Goal: Transaction & Acquisition: Purchase product/service

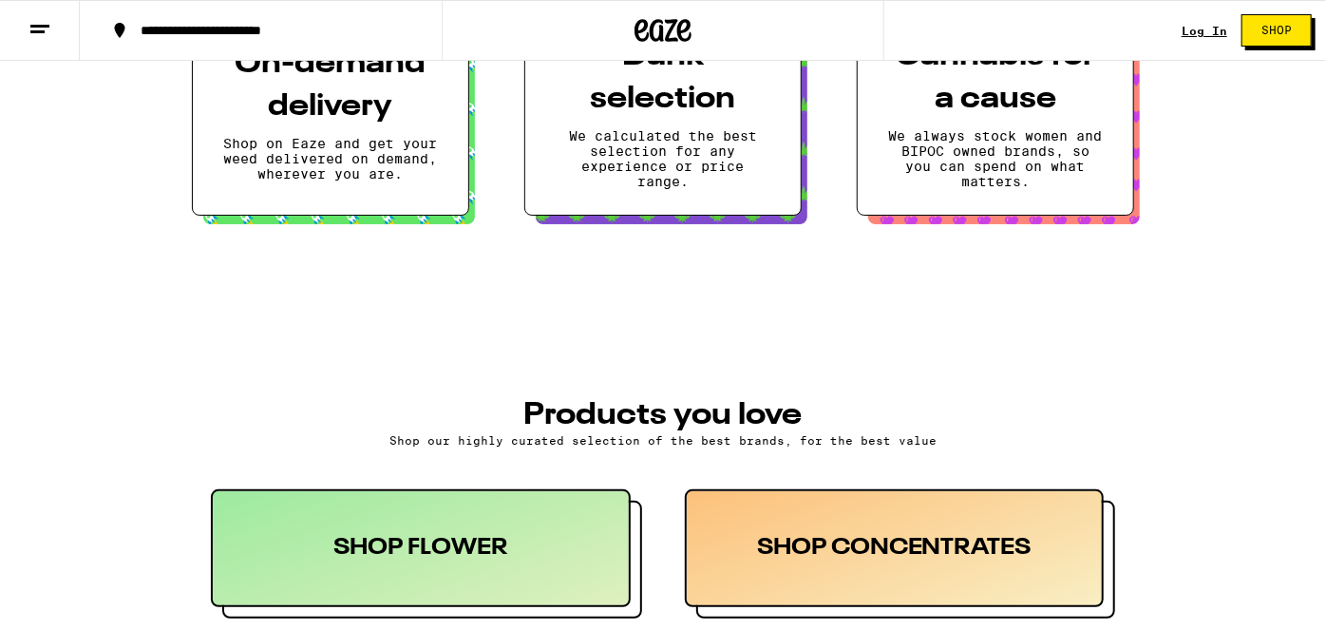
scroll to position [604, 0]
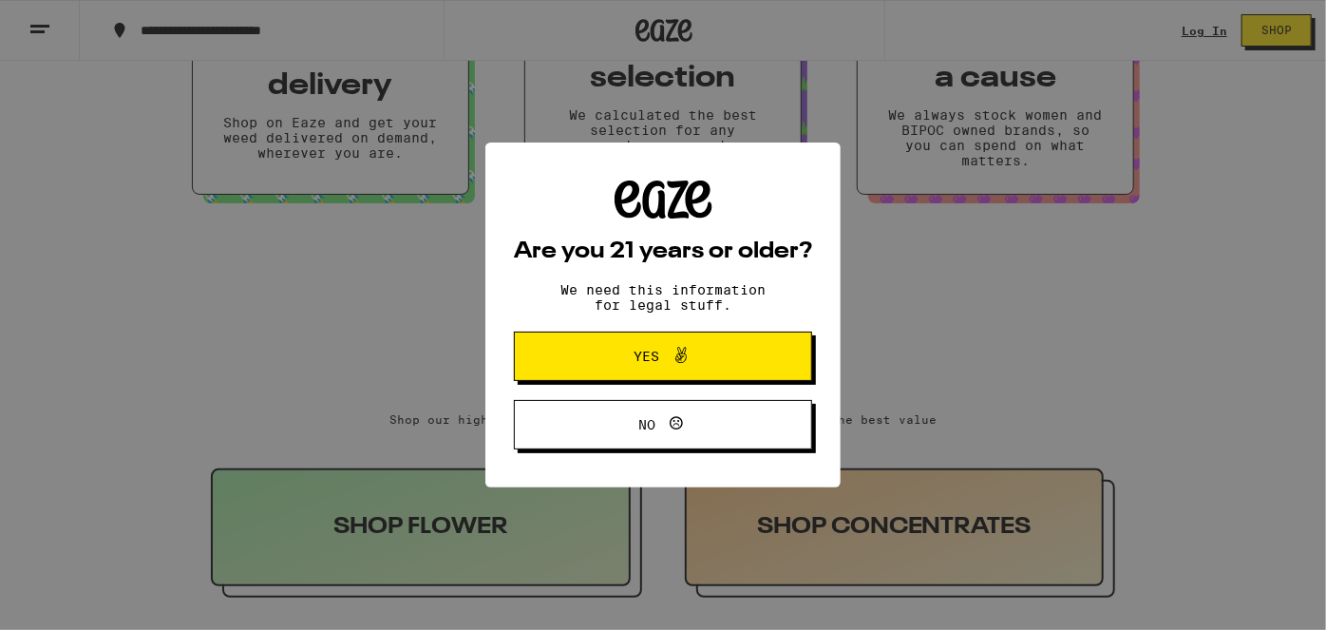
click at [731, 368] on span "Yes" at bounding box center [663, 356] width 144 height 25
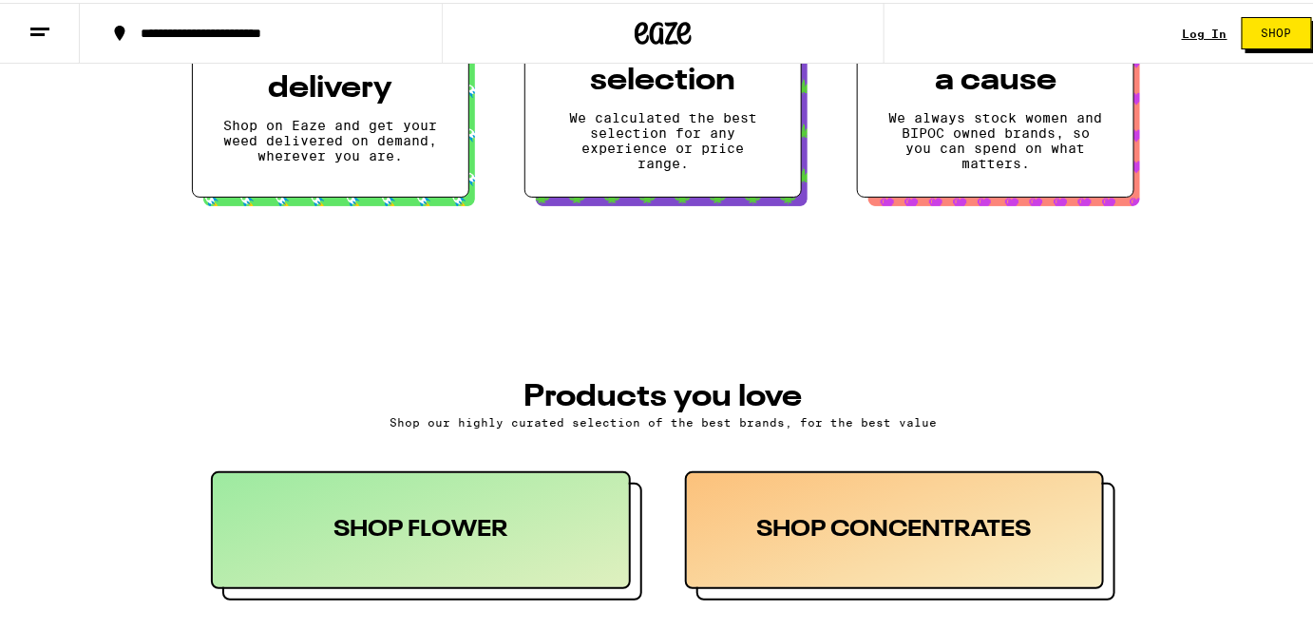
click at [40, 39] on button at bounding box center [40, 31] width 80 height 60
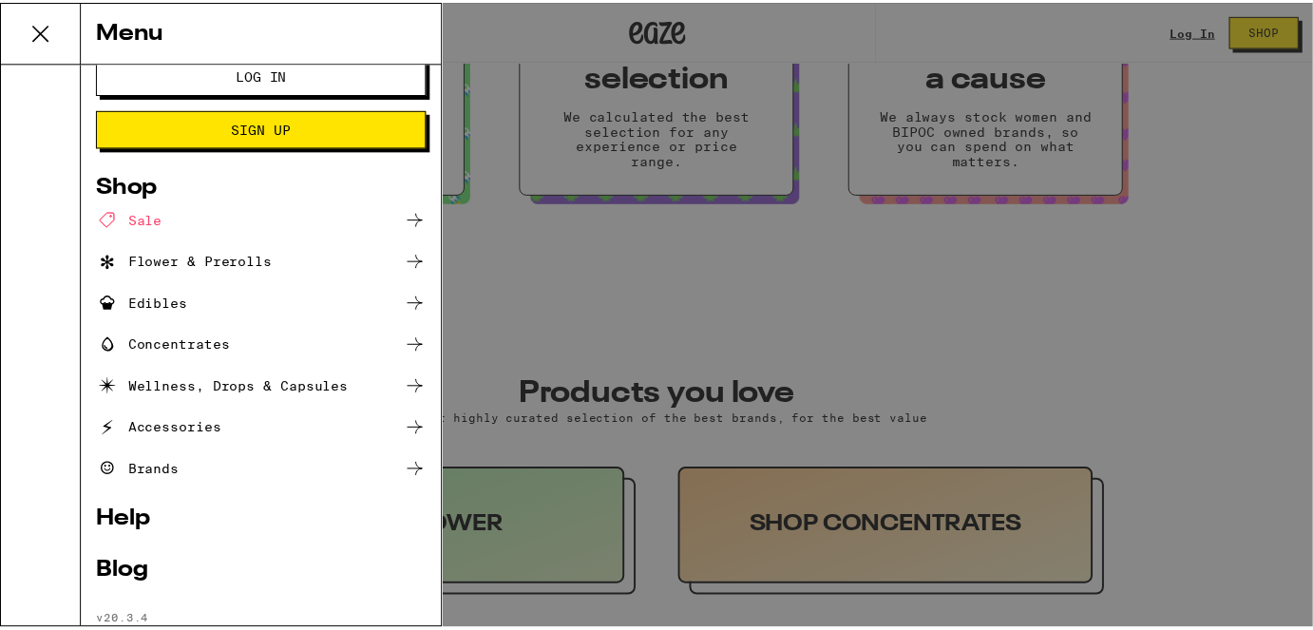
scroll to position [72, 0]
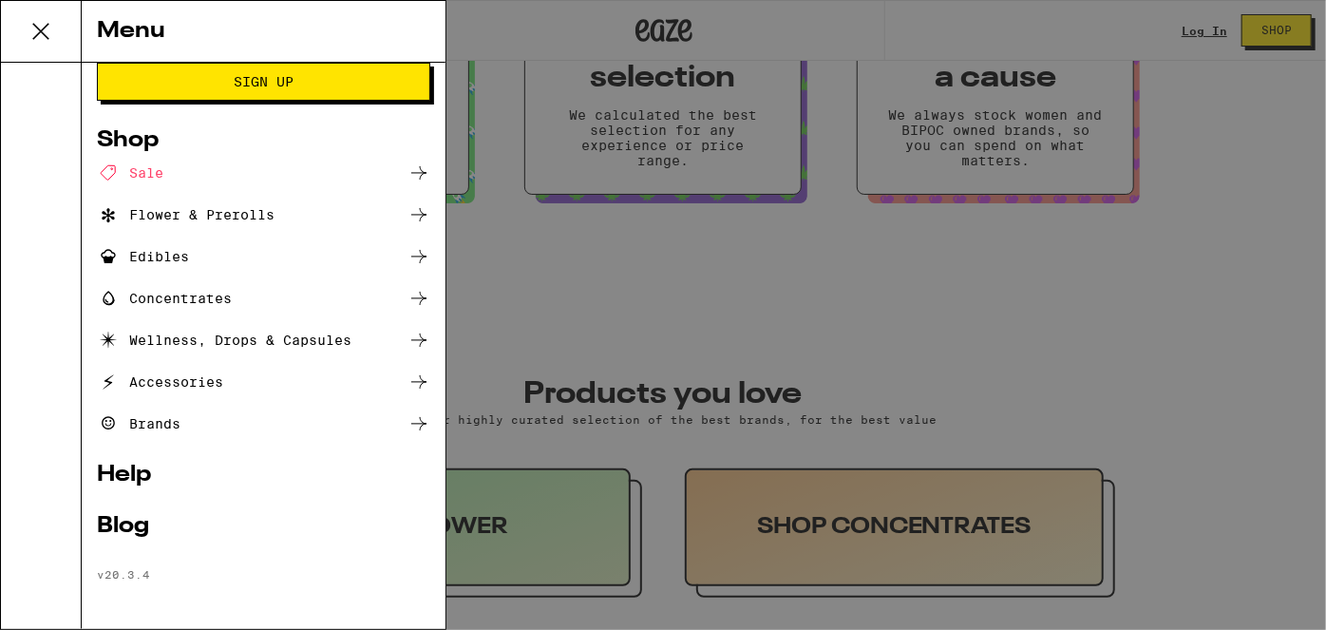
click at [332, 208] on div "Flower & Prerolls" at bounding box center [263, 214] width 333 height 23
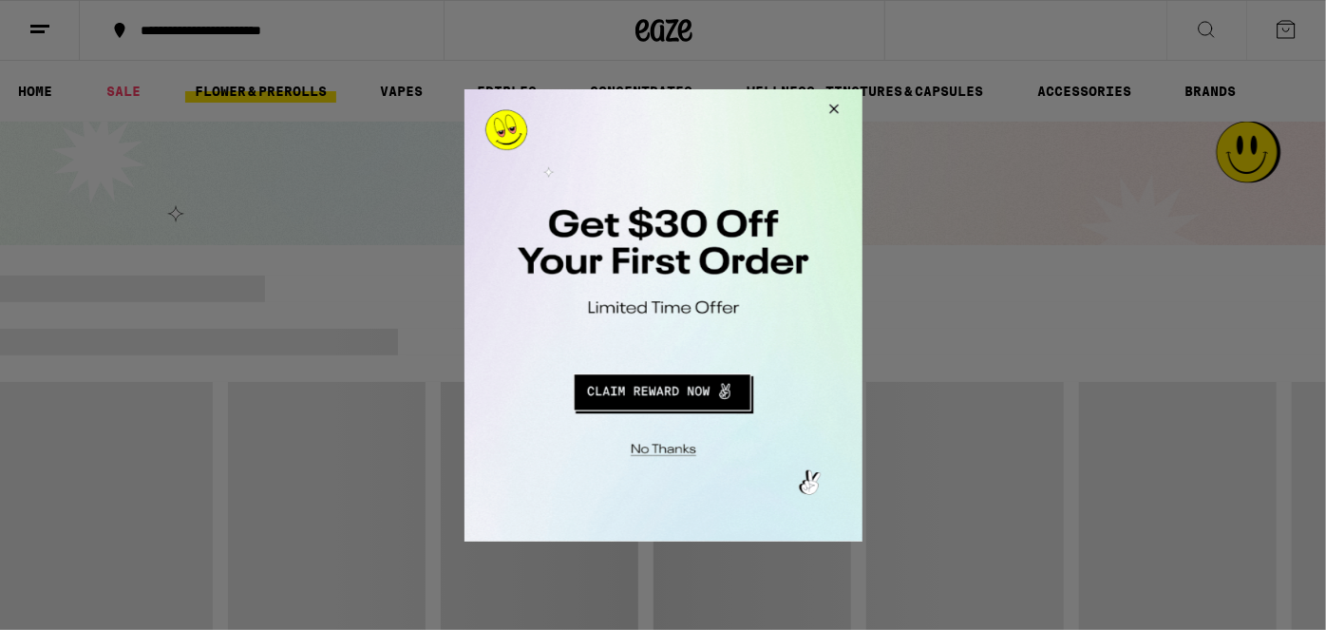
drag, startPoint x: 1013, startPoint y: 206, endPoint x: 915, endPoint y: 61, distance: 175.2
click at [1013, 207] on div at bounding box center [663, 315] width 1326 height 630
